Goal: Check status: Check status

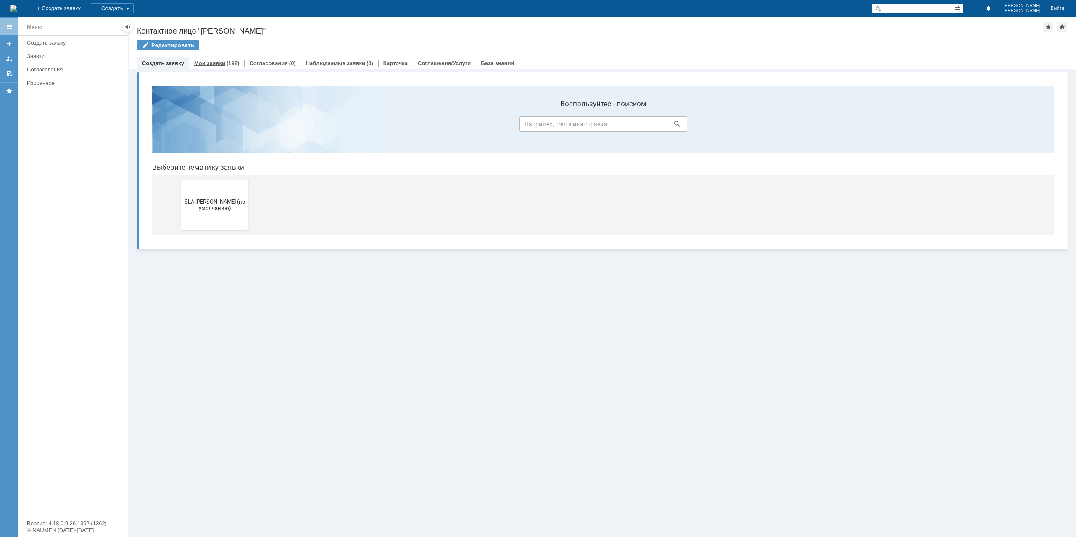
click at [237, 62] on div "Мои заявки (192)" at bounding box center [216, 62] width 45 height 5
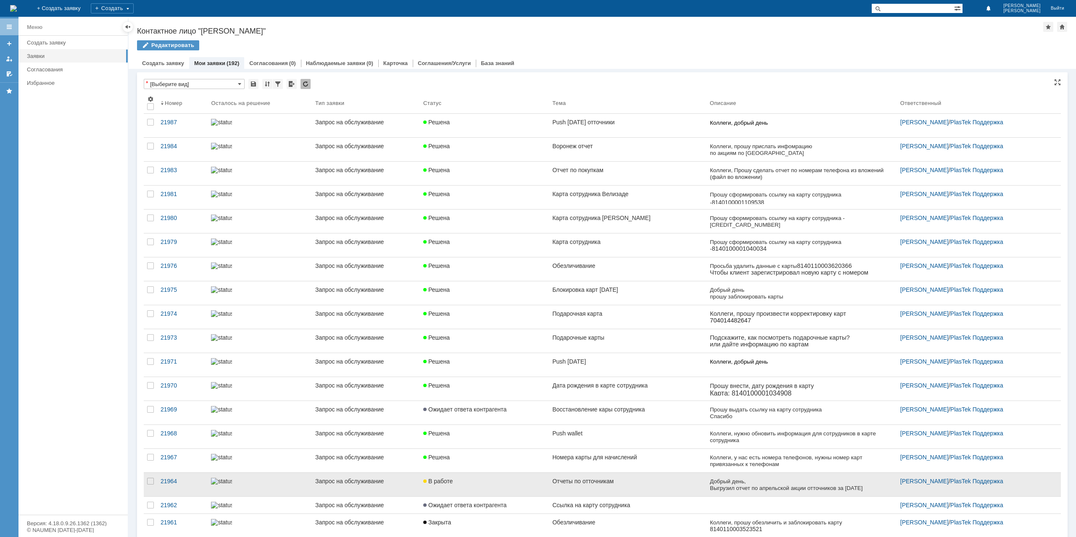
click at [490, 478] on div "В работе" at bounding box center [484, 481] width 122 height 7
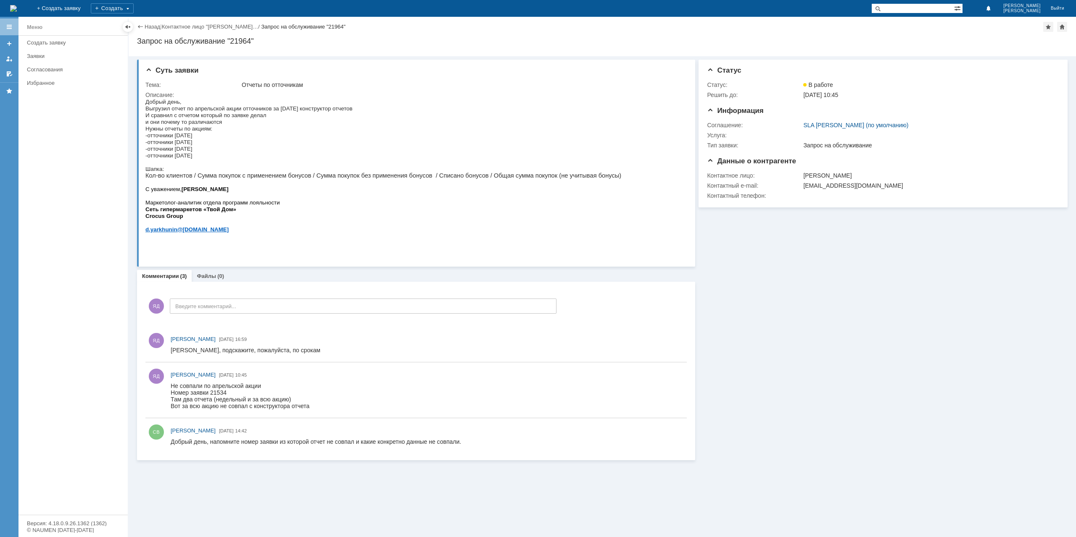
click at [208, 269] on div "Суть заявки Тема: Отчеты по отточникам Описание: Комментарии (3) Файлы (0) Комм…" at bounding box center [416, 258] width 558 height 404
click at [217, 275] on div "(0)" at bounding box center [220, 276] width 7 height 6
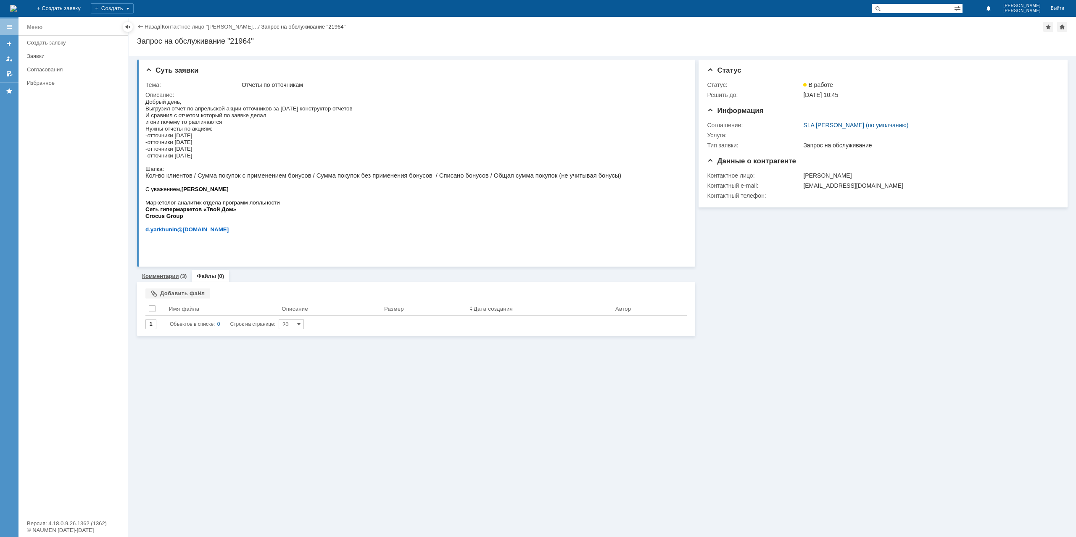
click at [164, 276] on link "Комментарии" at bounding box center [160, 276] width 37 height 6
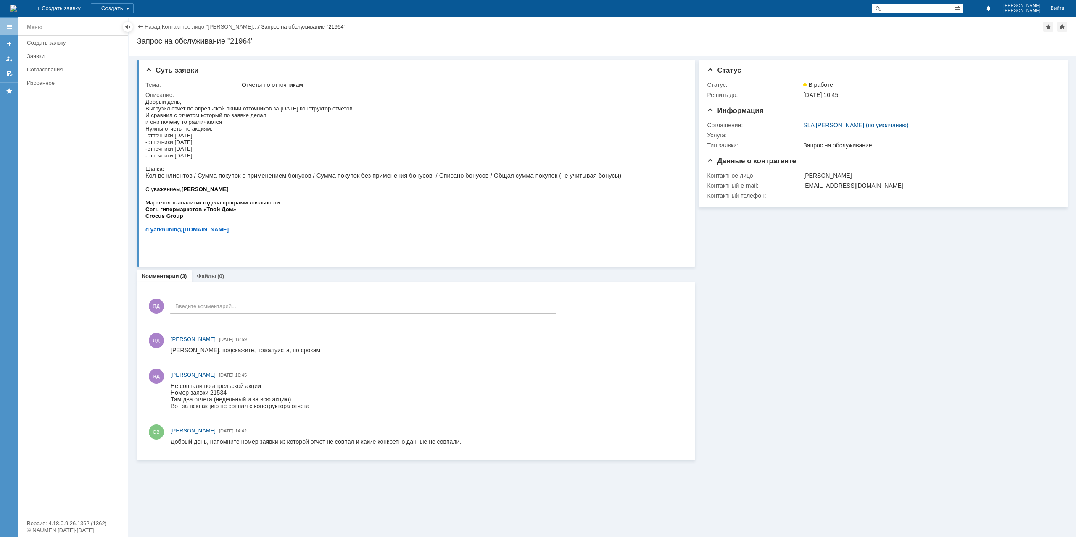
click at [151, 28] on link "Назад" at bounding box center [153, 27] width 16 height 6
